Goal: Task Accomplishment & Management: Manage account settings

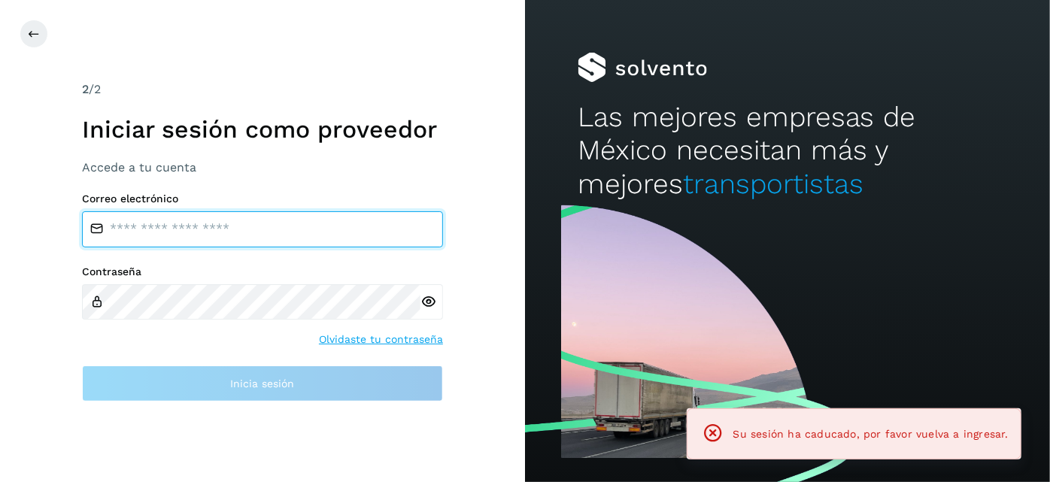
type input "**********"
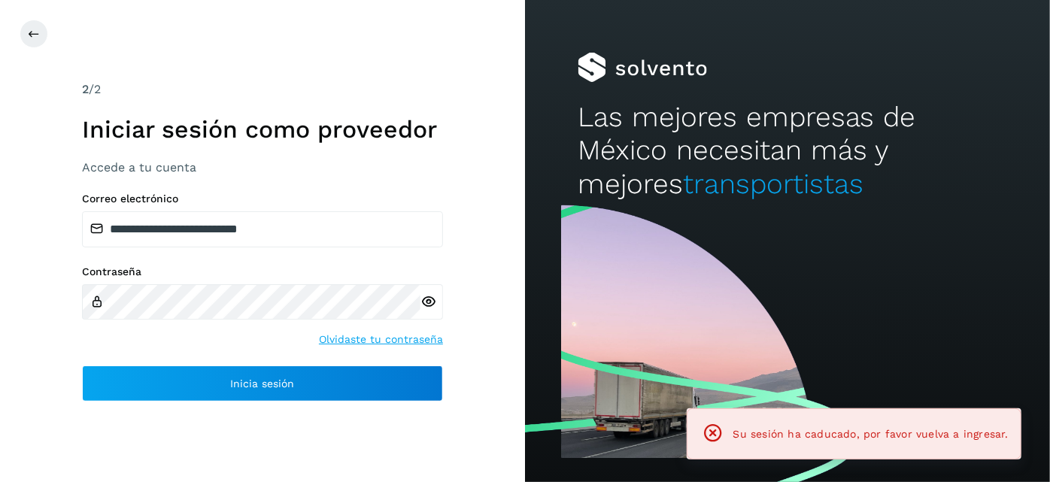
click at [216, 277] on label "Contraseña" at bounding box center [262, 271] width 361 height 13
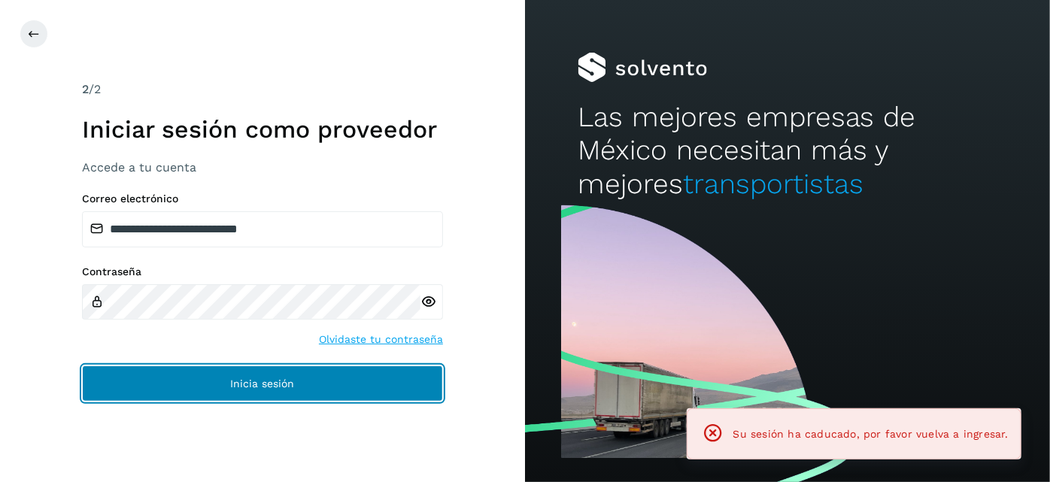
click at [242, 376] on button "Inicia sesión" at bounding box center [262, 383] width 361 height 36
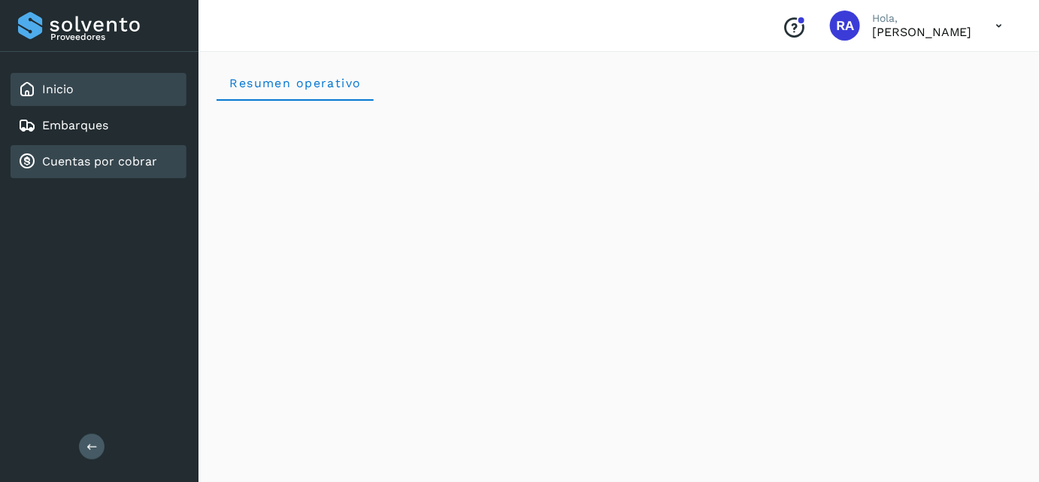
click at [129, 161] on link "Cuentas por cobrar" at bounding box center [99, 161] width 115 height 14
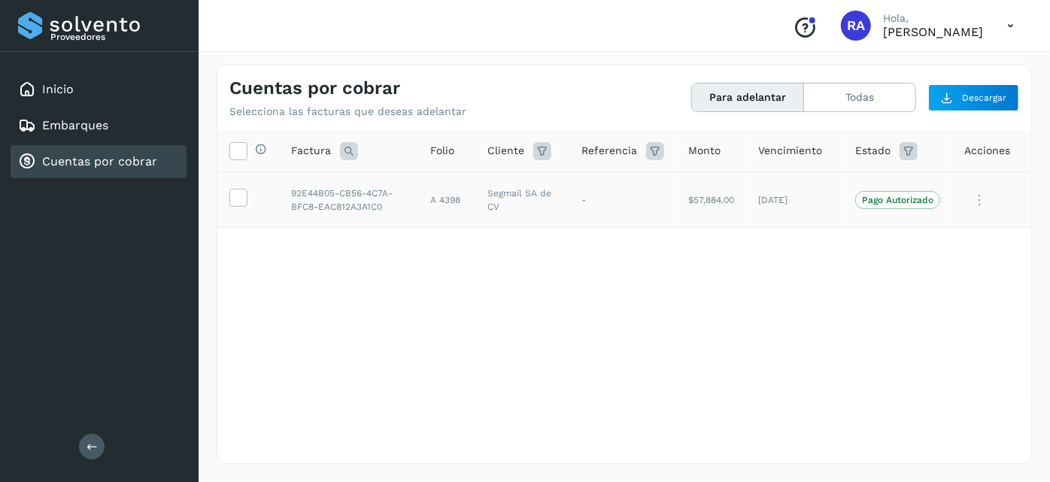
click at [984, 195] on icon at bounding box center [979, 200] width 30 height 31
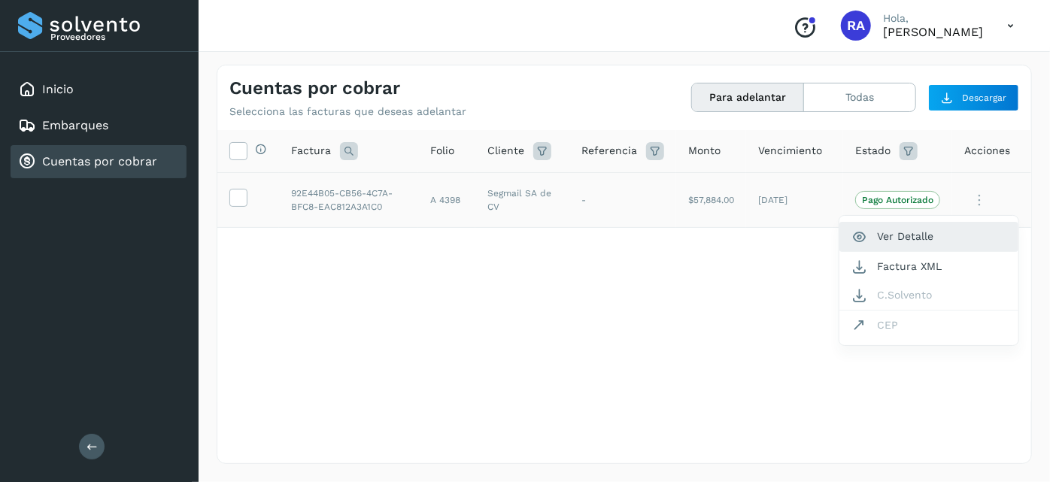
click at [910, 237] on button "Ver Detalle" at bounding box center [928, 236] width 179 height 29
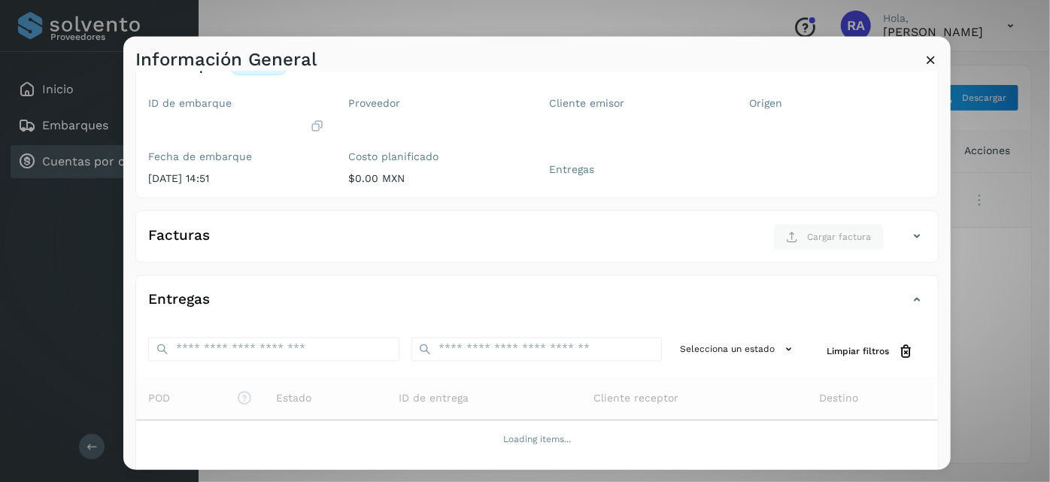
scroll to position [223, 0]
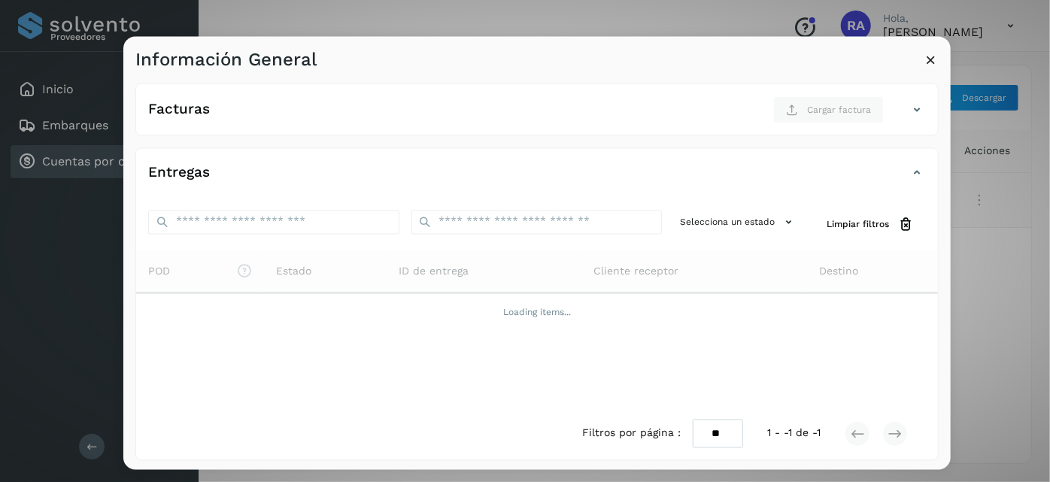
click at [930, 63] on icon at bounding box center [931, 59] width 16 height 16
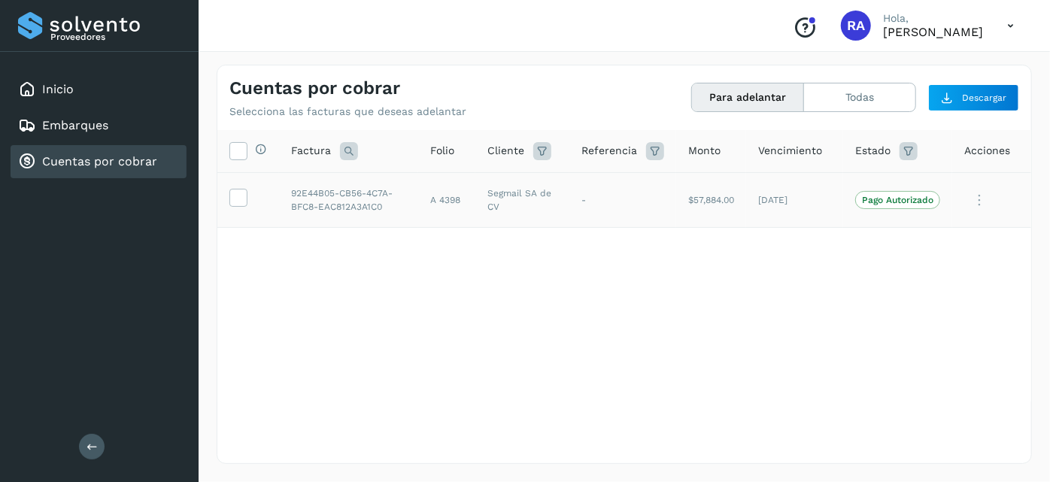
click at [1006, 25] on icon at bounding box center [1010, 26] width 31 height 31
click at [939, 63] on div "Cerrar sesión" at bounding box center [935, 67] width 179 height 29
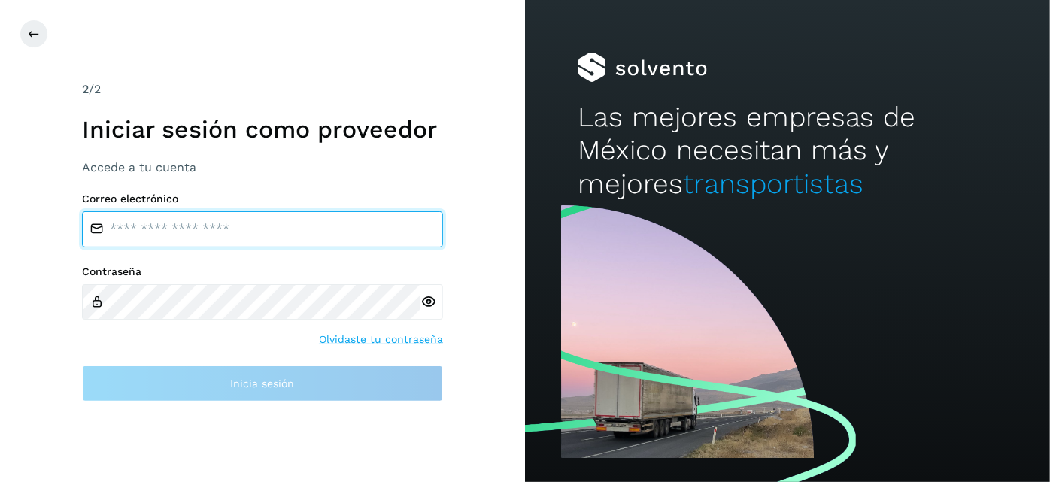
type input "**********"
